Goal: Task Accomplishment & Management: Manage account settings

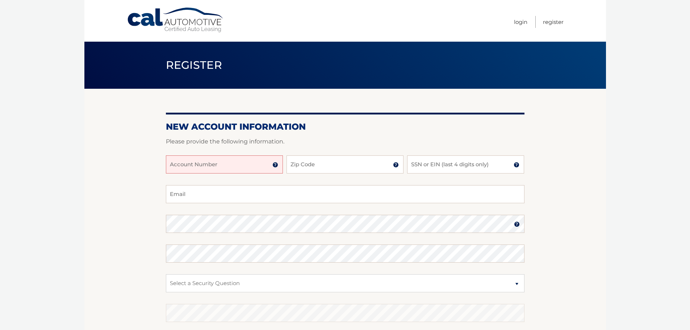
click at [219, 164] on input "Account Number" at bounding box center [224, 164] width 117 height 18
click at [321, 166] on input "Zip Code" at bounding box center [344, 164] width 117 height 18
type input "14221"
click at [467, 165] on input "SSN or EIN (last 4 digits only)" at bounding box center [465, 164] width 117 height 18
type input "7097"
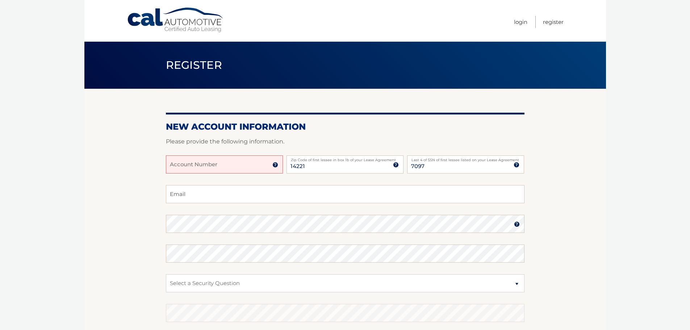
click at [241, 167] on input "Account Number" at bounding box center [224, 164] width 117 height 18
click at [274, 164] on img at bounding box center [275, 165] width 6 height 6
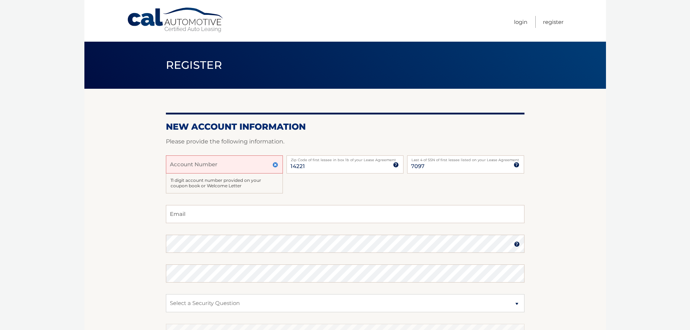
click at [242, 166] on input "Account Number" at bounding box center [224, 164] width 117 height 18
type input "44455963946"
click at [196, 232] on fieldset "Email Password Password should be a minimum of 6 characters and is case sensiti…" at bounding box center [345, 298] width 358 height 186
click at [198, 221] on input "Email" at bounding box center [345, 214] width 358 height 18
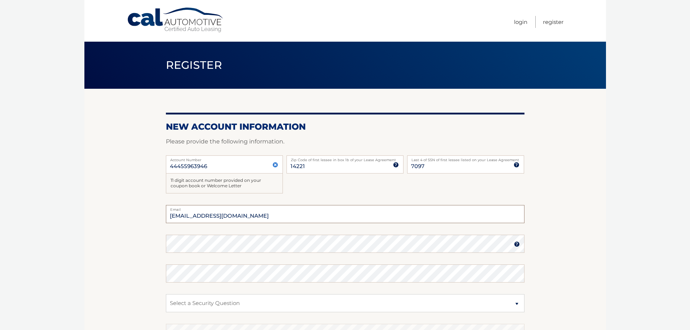
type input "amcgravey16@gmail.com"
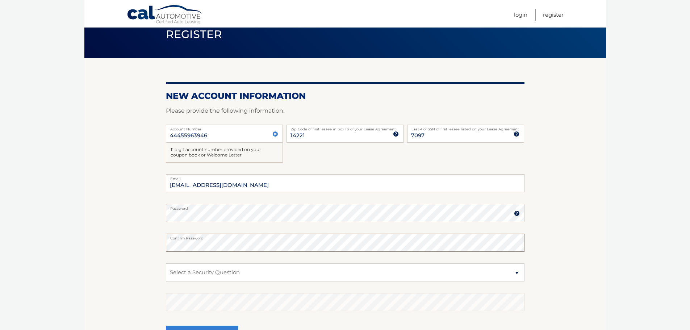
scroll to position [72, 0]
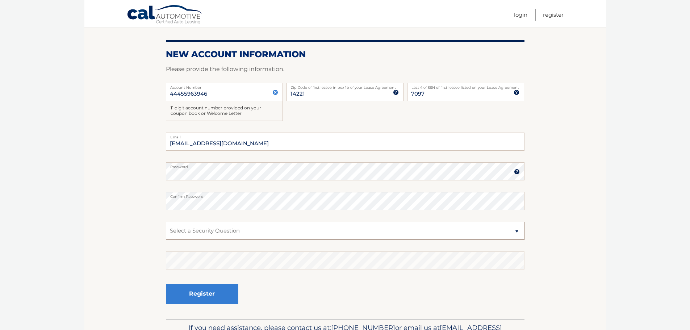
click at [202, 226] on select "Select a Security Question What was the name of your elementary school? What is…" at bounding box center [345, 231] width 358 height 18
click at [201, 226] on select "Select a Security Question What was the name of your elementary school? What is…" at bounding box center [345, 231] width 358 height 18
select select "2"
click at [166, 222] on select "Select a Security Question What was the name of your elementary school? What is…" at bounding box center [345, 231] width 358 height 18
click at [206, 298] on button "Register" at bounding box center [202, 294] width 72 height 20
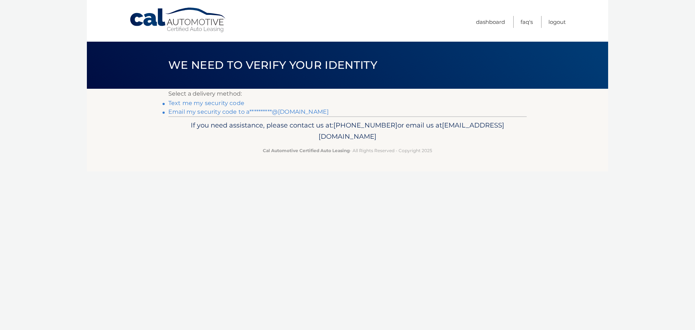
click at [199, 104] on link "Text me my security code" at bounding box center [206, 103] width 76 height 7
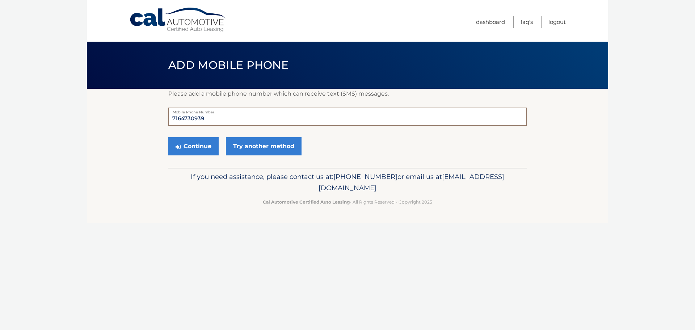
click at [221, 118] on input "7164730939" at bounding box center [347, 117] width 358 height 18
click at [208, 143] on button "Continue" at bounding box center [193, 146] width 50 height 18
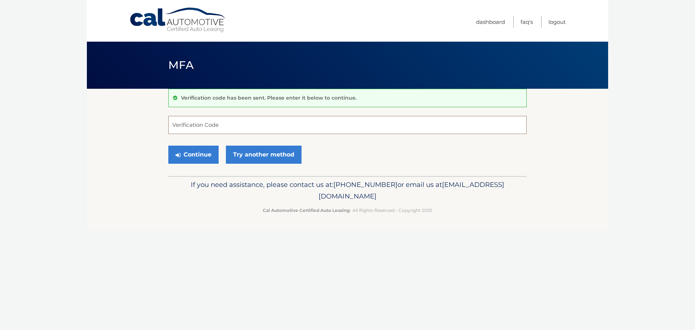
click at [183, 125] on input "Verification Code" at bounding box center [347, 125] width 358 height 18
type input "422897"
click at [205, 145] on div "Continue Try another method" at bounding box center [347, 155] width 358 height 25
click at [204, 148] on button "Continue" at bounding box center [193, 155] width 50 height 18
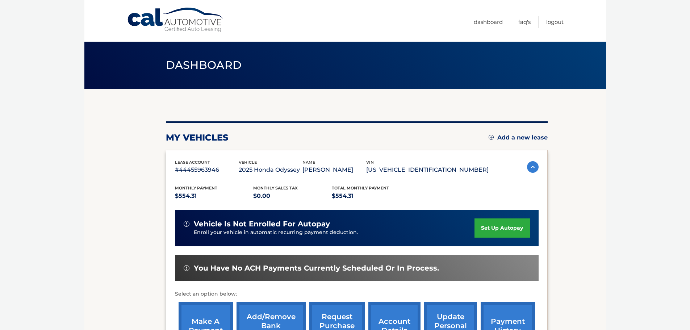
click at [516, 230] on link "set up autopay" at bounding box center [501, 227] width 55 height 19
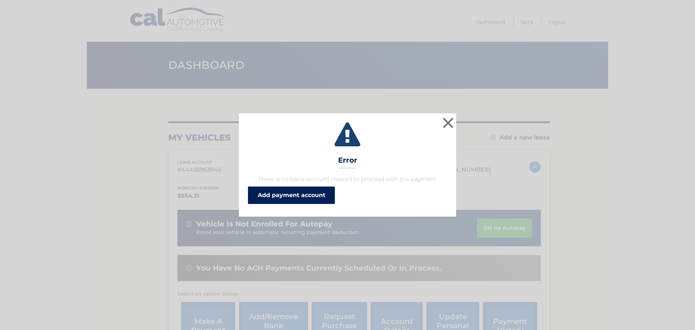
click at [303, 197] on link "Add payment account" at bounding box center [291, 194] width 87 height 17
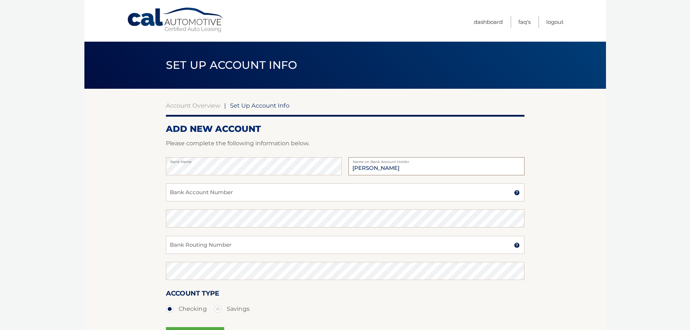
type input "Ashley McGravey"
click at [194, 200] on input "Bank Account Number" at bounding box center [345, 192] width 358 height 18
type input "6206093178"
click at [226, 248] on input "Bank Routing Number" at bounding box center [345, 245] width 358 height 18
type input "243374218"
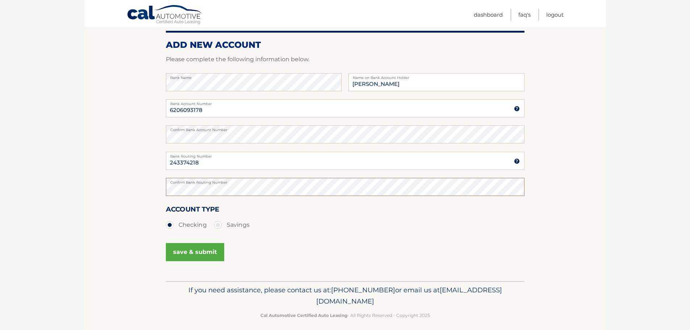
scroll to position [90, 0]
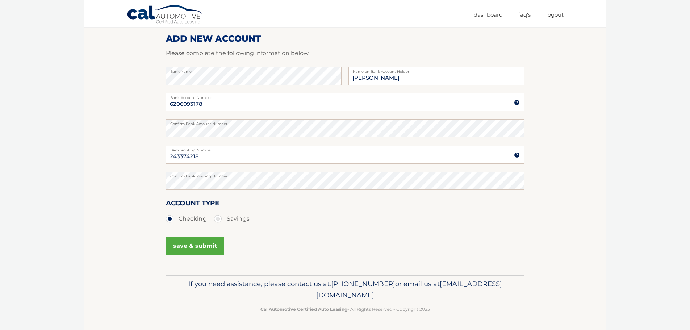
click at [208, 249] on button "save & submit" at bounding box center [195, 246] width 58 height 18
click at [195, 240] on button "save & submit" at bounding box center [195, 246] width 58 height 18
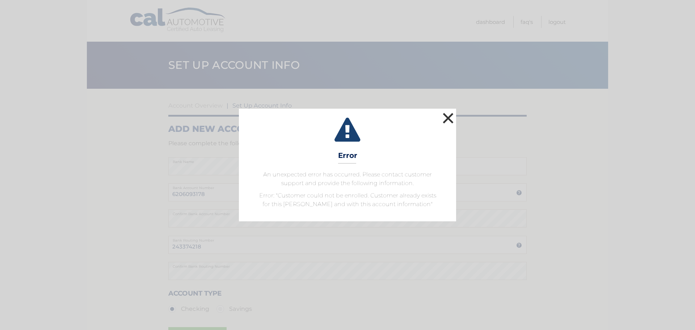
click at [452, 112] on button "×" at bounding box center [448, 118] width 14 height 14
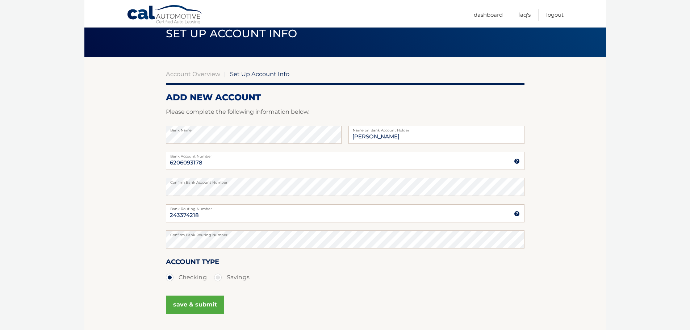
scroll to position [72, 0]
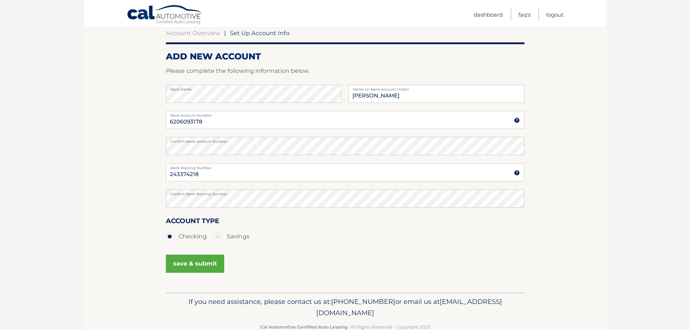
click at [214, 258] on button "save & submit" at bounding box center [195, 264] width 58 height 18
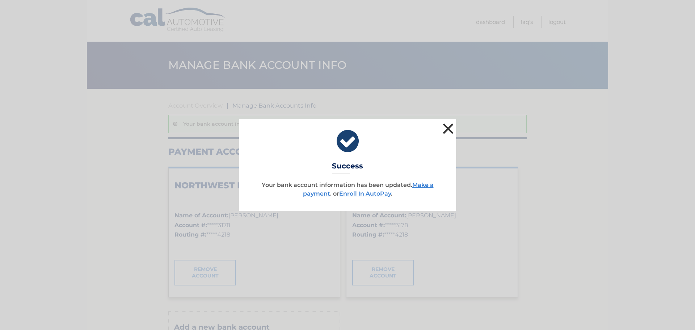
click at [445, 132] on button "×" at bounding box center [448, 128] width 14 height 14
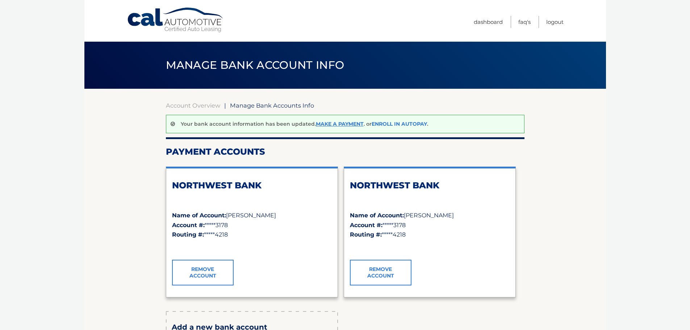
click at [392, 121] on link "Enroll In AutoPay" at bounding box center [399, 124] width 55 height 7
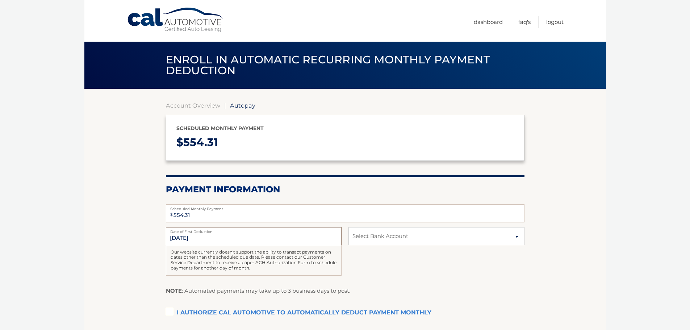
click at [184, 240] on input "[DATE]" at bounding box center [254, 236] width 176 height 18
click at [387, 237] on select "Select Bank Account Checking NORTHWEST BANK *****3178 Checking NORTHWEST BANK *…" at bounding box center [436, 236] width 176 height 18
select select "NjJmNmM2OGMtYTlhNC00NTA1LTgyNzQtZDM0ZWQ1ZWRjNGE0"
click at [348, 227] on select "Select Bank Account Checking NORTHWEST BANK *****3178 Checking NORTHWEST BANK *…" at bounding box center [436, 236] width 176 height 18
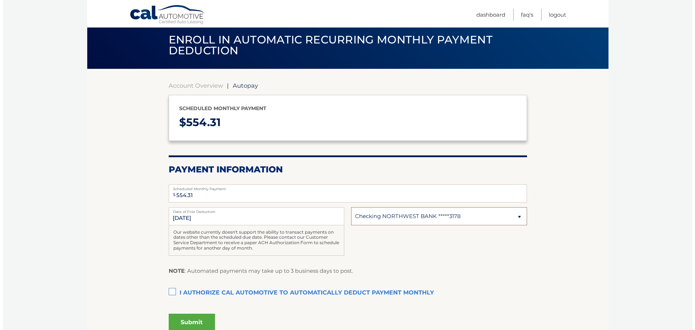
scroll to position [36, 0]
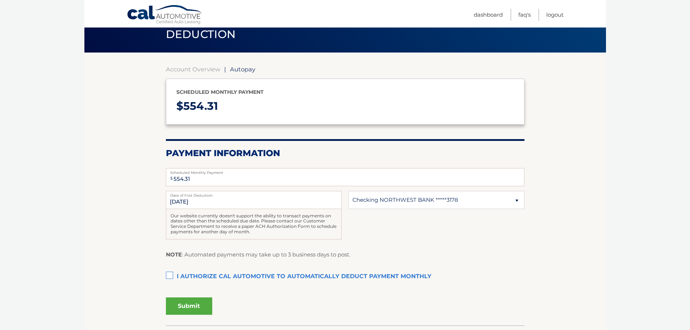
click at [170, 275] on label "I authorize cal automotive to automatically deduct payment monthly This checkbo…" at bounding box center [345, 276] width 358 height 14
click at [0, 0] on input "I authorize cal automotive to automatically deduct payment monthly This checkbo…" at bounding box center [0, 0] width 0 height 0
click at [188, 309] on button "Submit" at bounding box center [189, 305] width 46 height 17
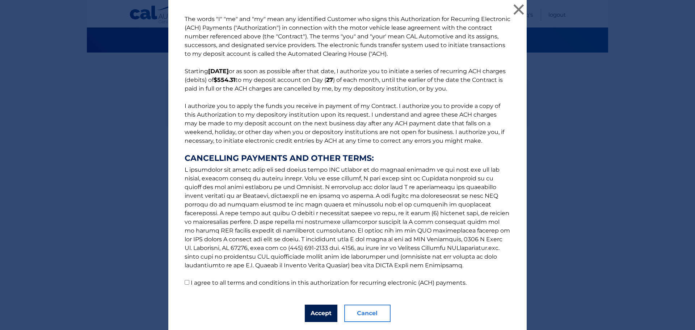
click at [328, 315] on button "Accept" at bounding box center [321, 313] width 33 height 17
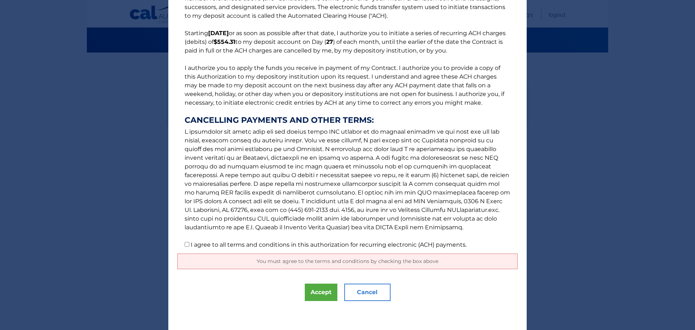
click at [185, 242] on input "I agree to all terms and conditions in this authorization for recurring electro…" at bounding box center [187, 244] width 5 height 5
checkbox input "true"
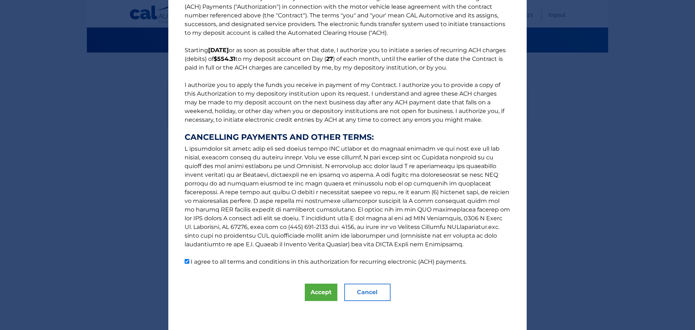
scroll to position [21, 0]
click at [321, 297] on button "Accept" at bounding box center [321, 292] width 33 height 17
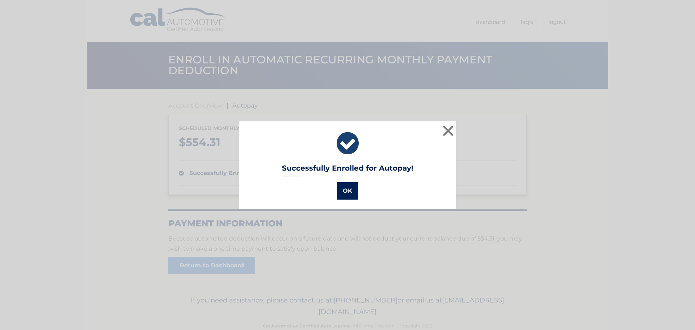
click at [348, 191] on button "OK" at bounding box center [347, 190] width 21 height 17
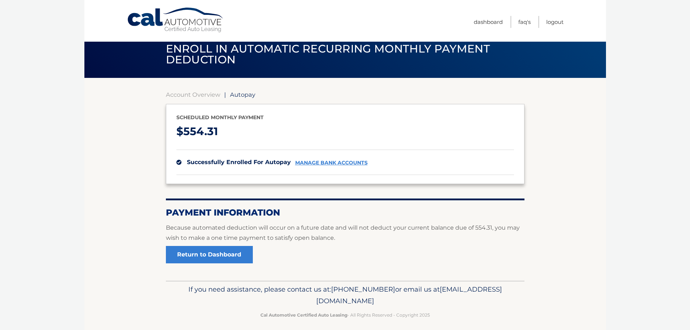
scroll to position [16, 0]
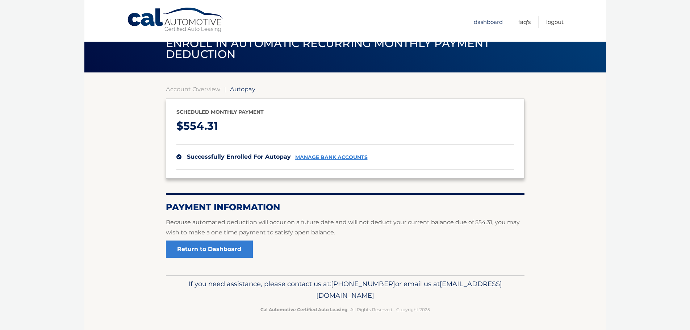
click at [490, 21] on link "Dashboard" at bounding box center [488, 22] width 29 height 12
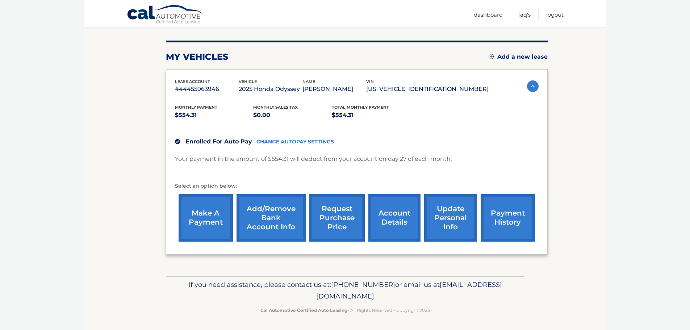
scroll to position [81, 0]
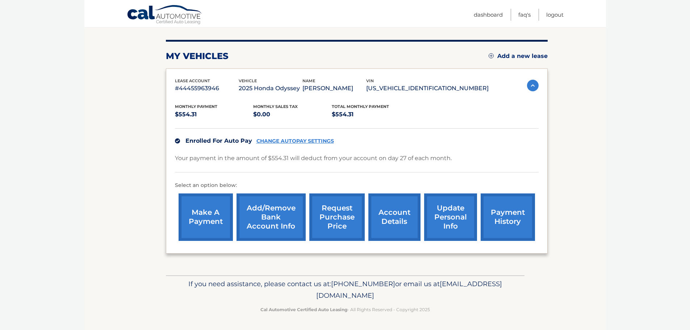
click at [399, 210] on link "account details" at bounding box center [394, 216] width 52 height 47
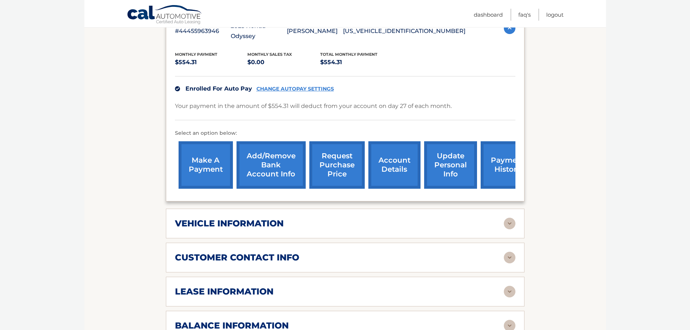
scroll to position [253, 0]
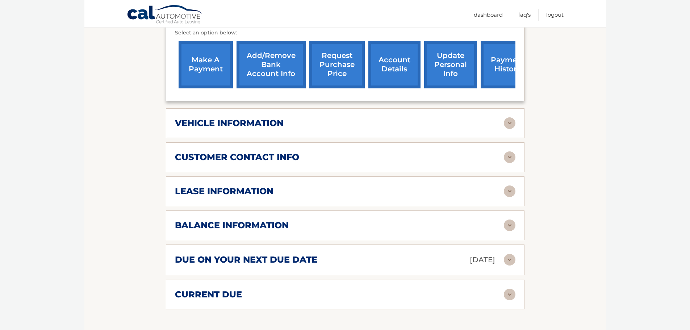
click at [251, 118] on h2 "vehicle information" at bounding box center [229, 123] width 109 height 11
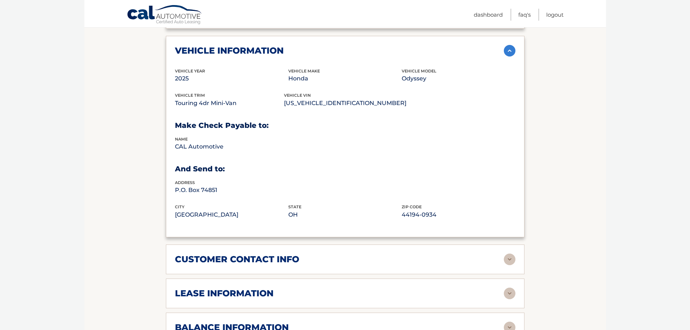
click at [257, 254] on h2 "customer contact info" at bounding box center [237, 259] width 124 height 11
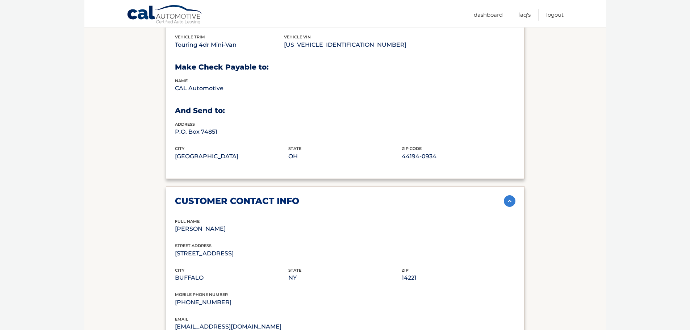
scroll to position [471, 0]
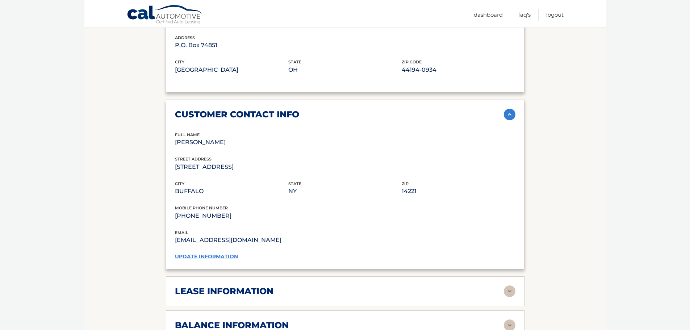
click at [257, 286] on h2 "lease information" at bounding box center [224, 291] width 98 height 11
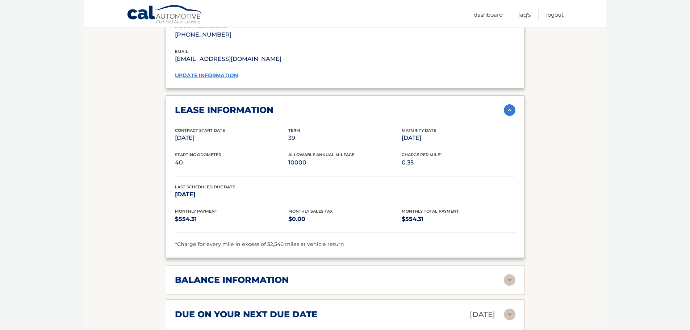
click at [255, 275] on div "balance information" at bounding box center [345, 280] width 340 height 12
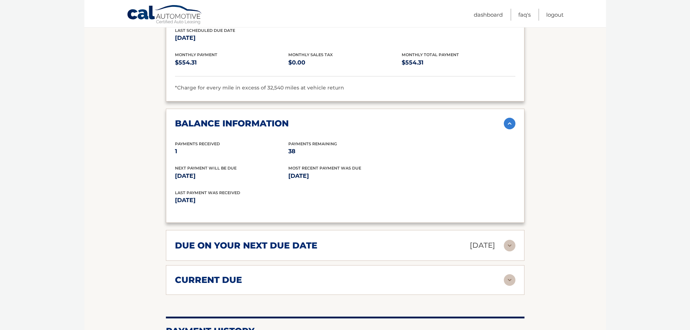
scroll to position [833, 0]
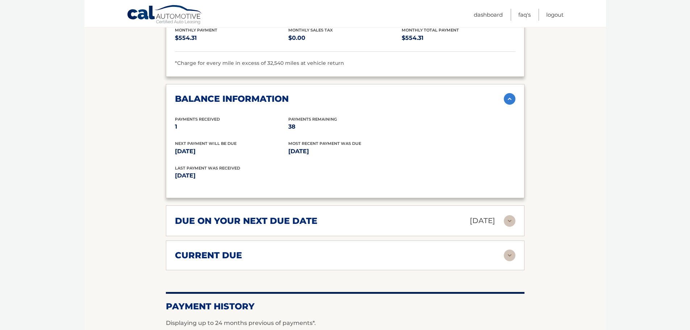
click at [244, 215] on h2 "due on your next due date" at bounding box center [246, 220] width 142 height 11
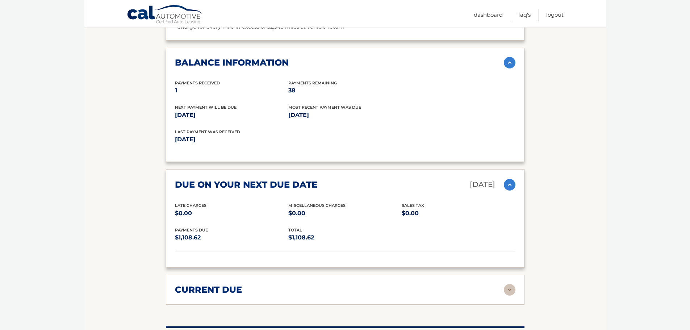
scroll to position [905, 0]
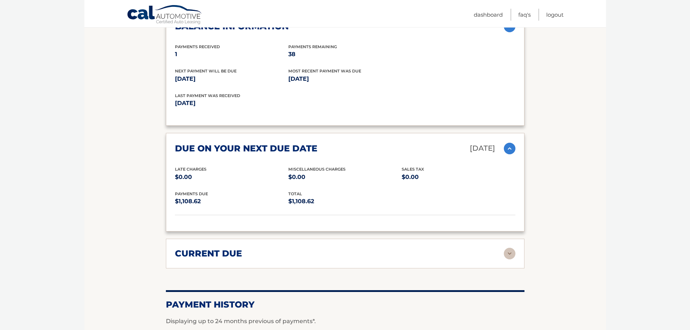
click at [254, 248] on div "current due" at bounding box center [339, 253] width 329 height 11
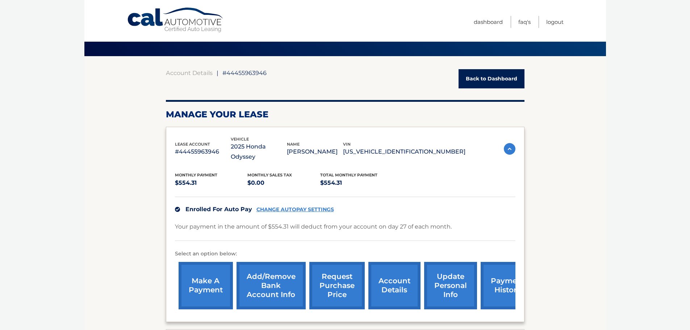
scroll to position [72, 0]
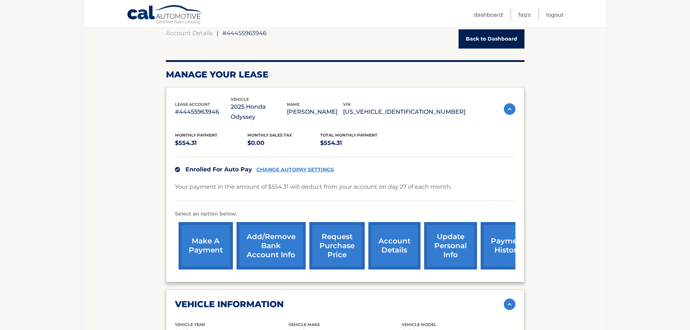
click at [210, 224] on link "make a payment" at bounding box center [206, 245] width 54 height 47
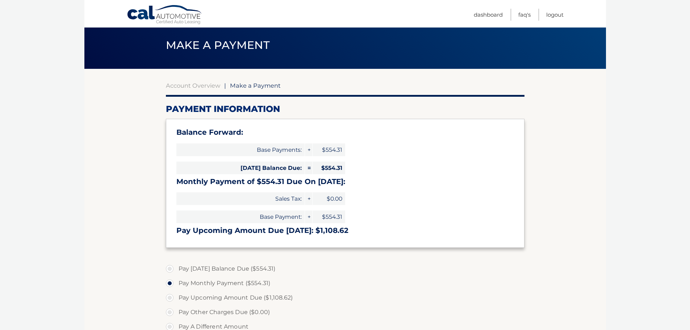
scroll to position [72, 0]
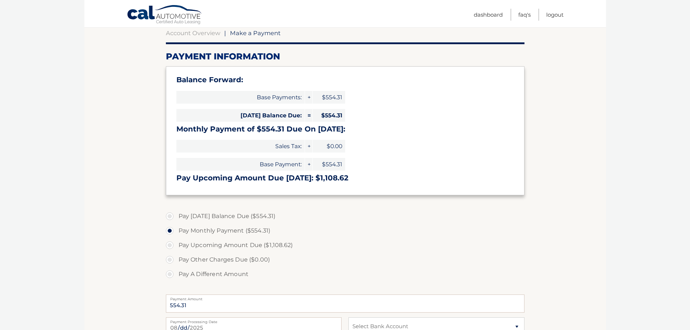
click at [227, 216] on label "Pay [DATE] Balance Due ($554.31)" at bounding box center [345, 216] width 358 height 14
click at [176, 216] on input "Pay [DATE] Balance Due ($554.31)" at bounding box center [172, 215] width 7 height 12
radio input "true"
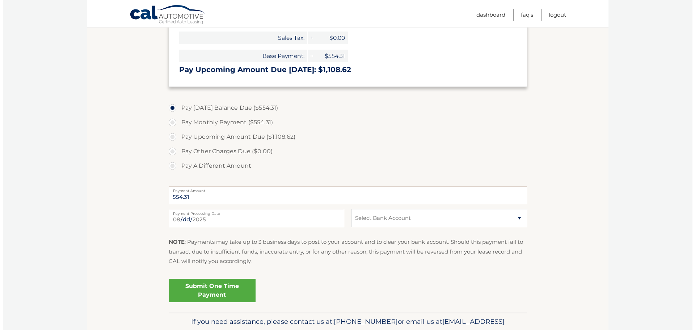
scroll to position [181, 0]
click at [344, 218] on div "[DATE] Payment Processing Date This payment is scheduled after your grace perio…" at bounding box center [345, 222] width 358 height 26
click at [366, 219] on select "Select Bank Account Checking NORTHWEST BANK *****3178 Checking NORTHWEST BANK *…" at bounding box center [436, 218] width 176 height 18
select select "NjJmNmM2OGMtYTlhNC00NTA1LTgyNzQtZDM0ZWQ1ZWRjNGE0"
click at [348, 209] on select "Select Bank Account Checking NORTHWEST BANK *****3178 Checking NORTHWEST BANK *…" at bounding box center [436, 218] width 176 height 18
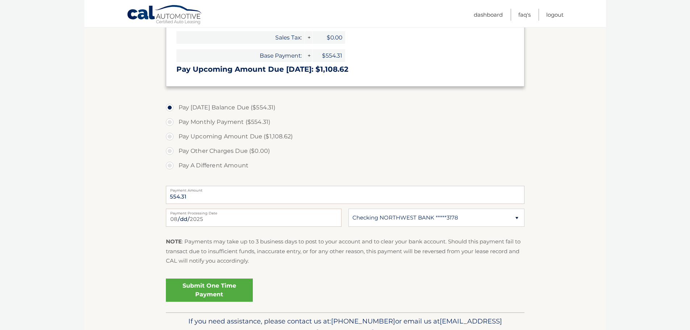
click at [204, 289] on link "Submit One Time Payment" at bounding box center [209, 289] width 87 height 23
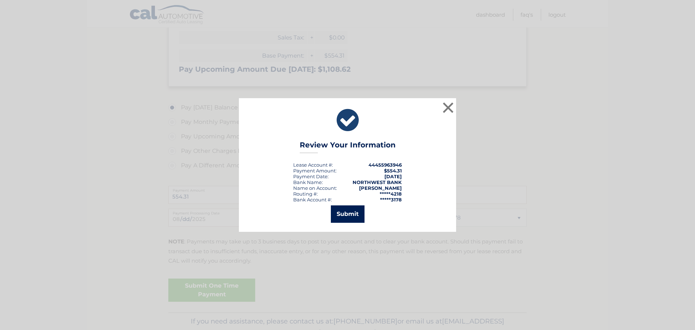
click at [357, 217] on button "Submit" at bounding box center [348, 213] width 34 height 17
